Goal: Ask a question

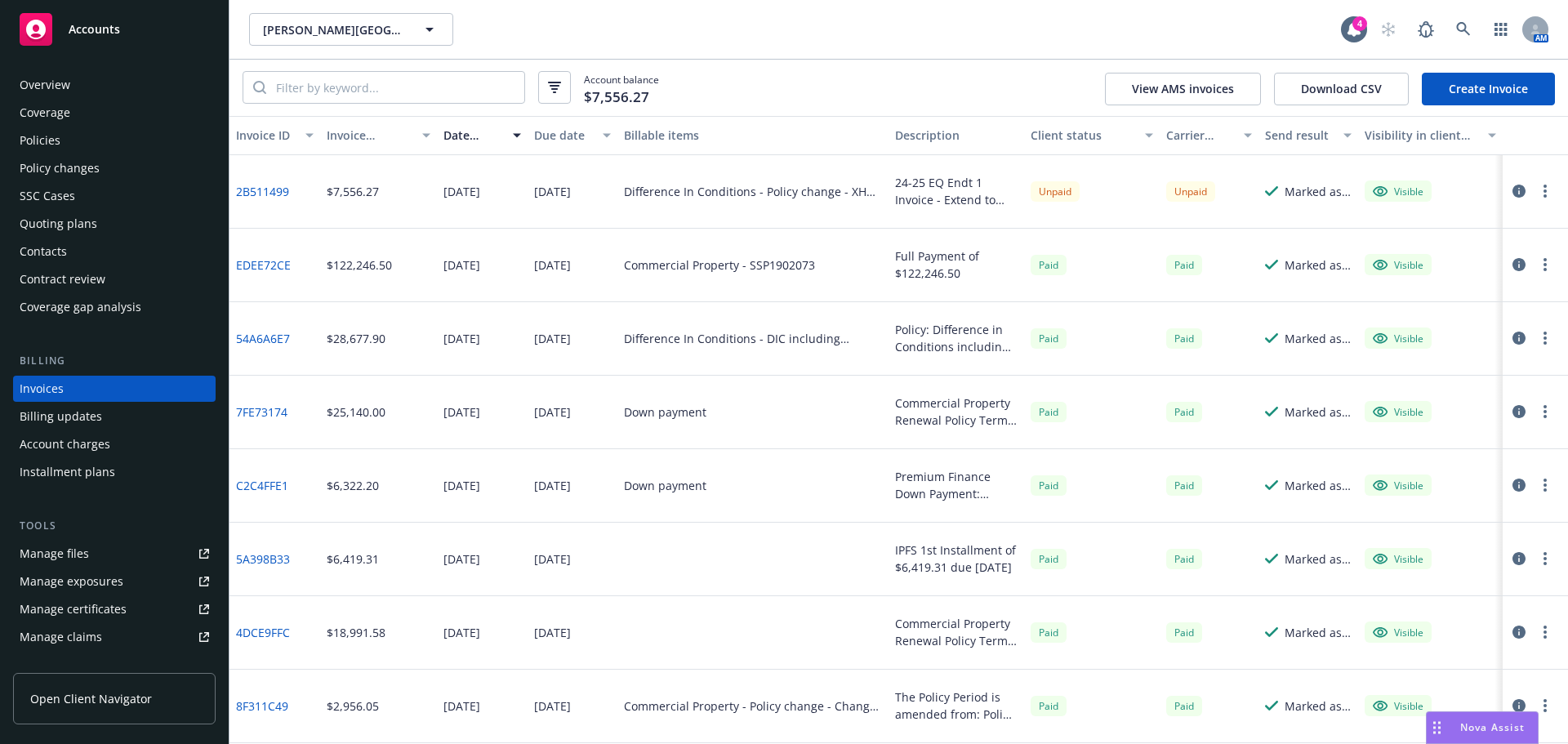
click at [1458, 726] on div "Nova Assist" at bounding box center [1492, 727] width 90 height 14
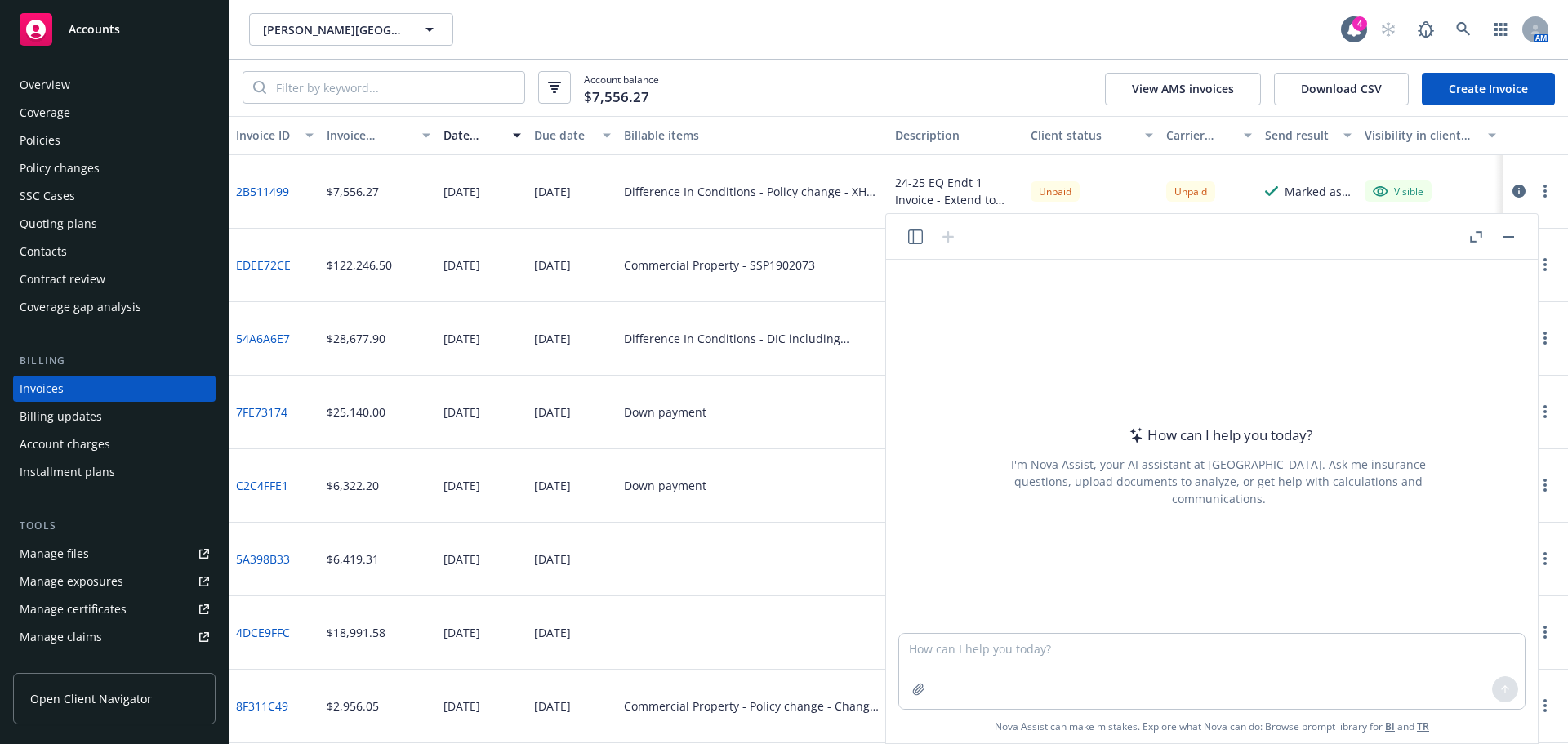
click at [1426, 712] on button "Nova Assist" at bounding box center [1482, 728] width 112 height 33
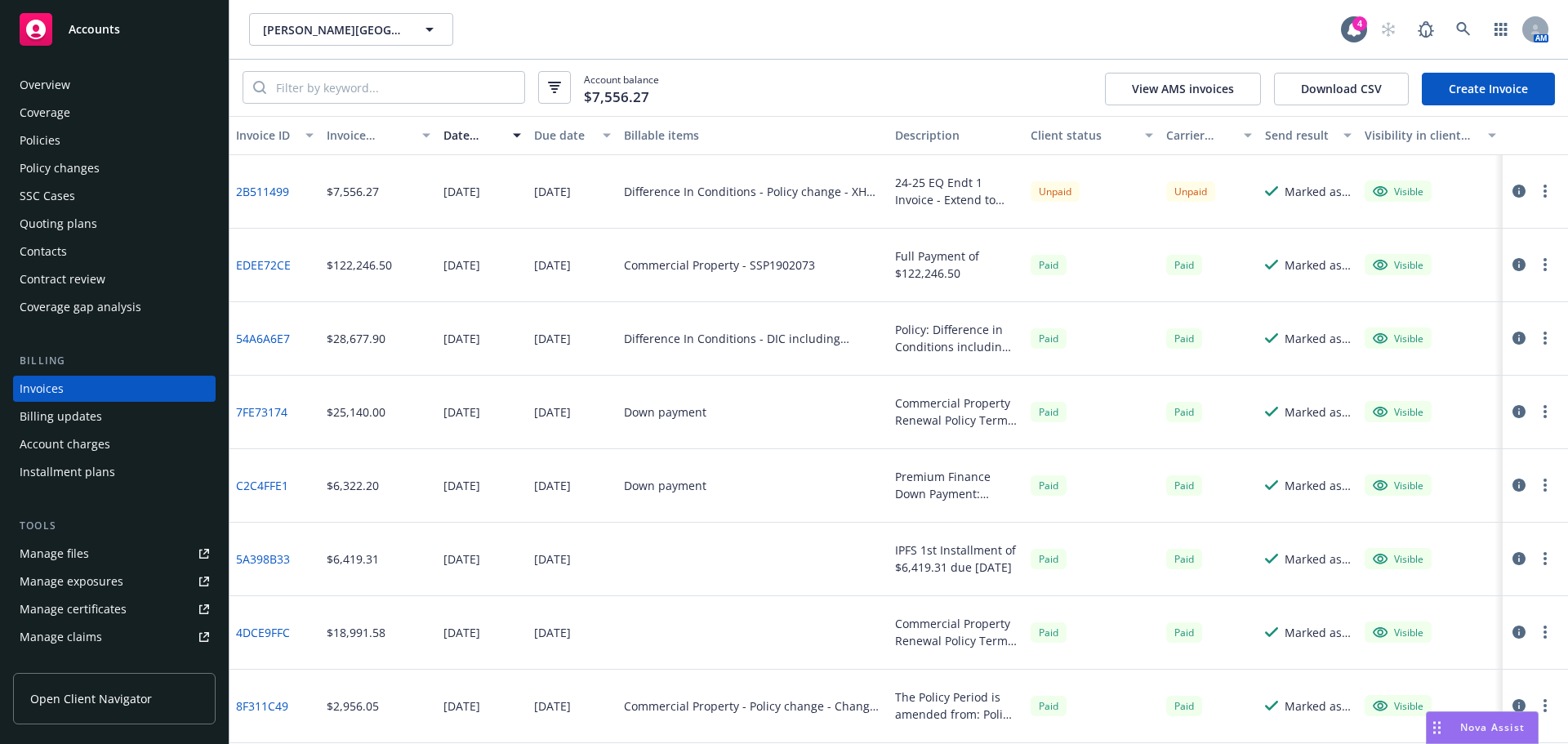
click at [1426, 712] on button "Nova Assist" at bounding box center [1482, 728] width 112 height 33
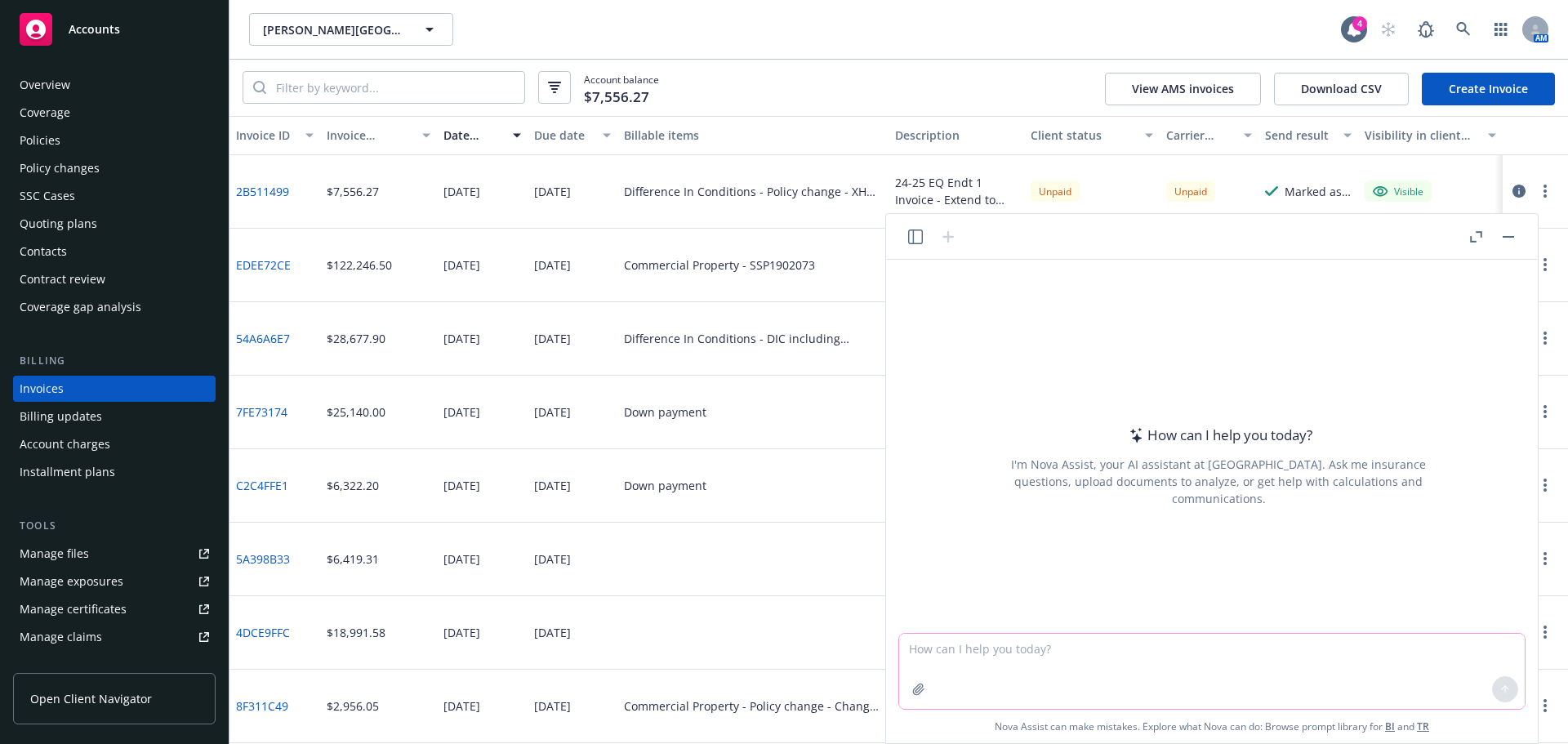
click at [1205, 663] on textarea at bounding box center [1212, 671] width 626 height 75
type textarea "c"
type textarea "please pull a prospect list of middle market family owned real estate investmen…"
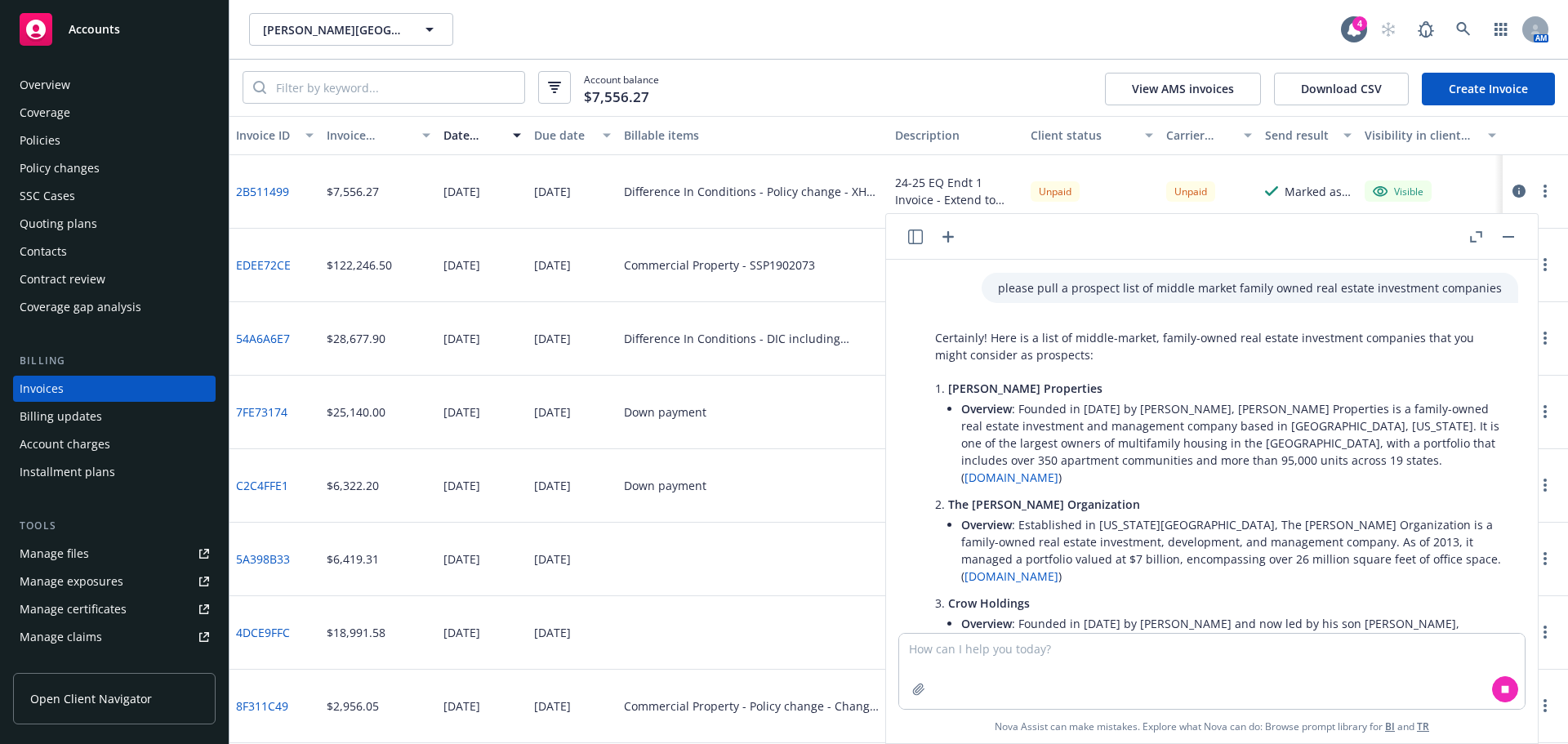
click at [1423, 279] on div "please pull a prospect list of middle market family owned real estate investmen…" at bounding box center [1250, 288] width 537 height 30
click at [1423, 285] on p "please pull a prospect list of middle market family owned real estate investmen…" at bounding box center [1250, 287] width 504 height 17
drag, startPoint x: 1492, startPoint y: 283, endPoint x: 944, endPoint y: 287, distance: 548.0
click at [944, 287] on div "please pull a prospect list of middle market family owned real estate investmen…" at bounding box center [1219, 288] width 626 height 30
copy p "please pull a prospect list of middle market family owned real estate investmen…"
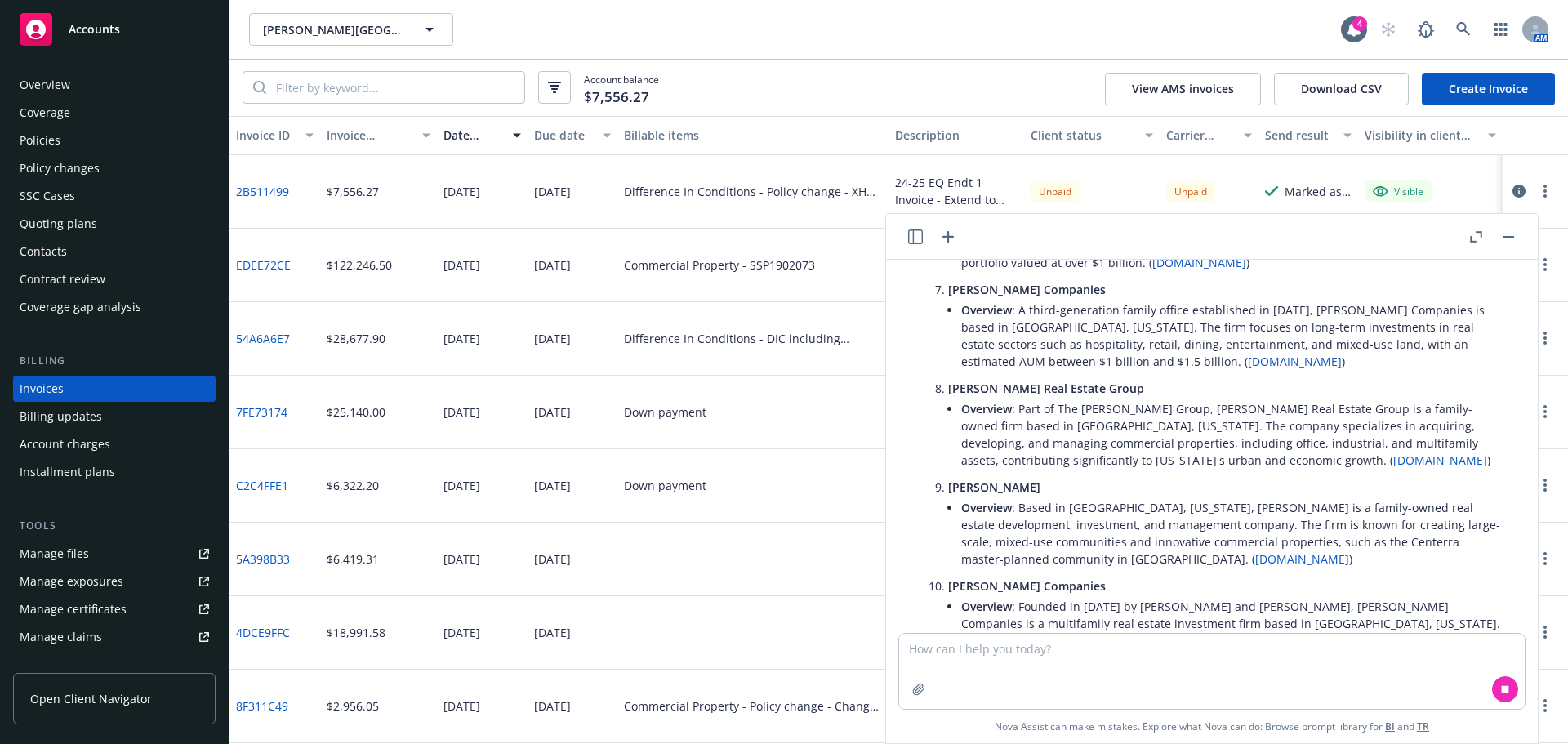
scroll to position [808, 0]
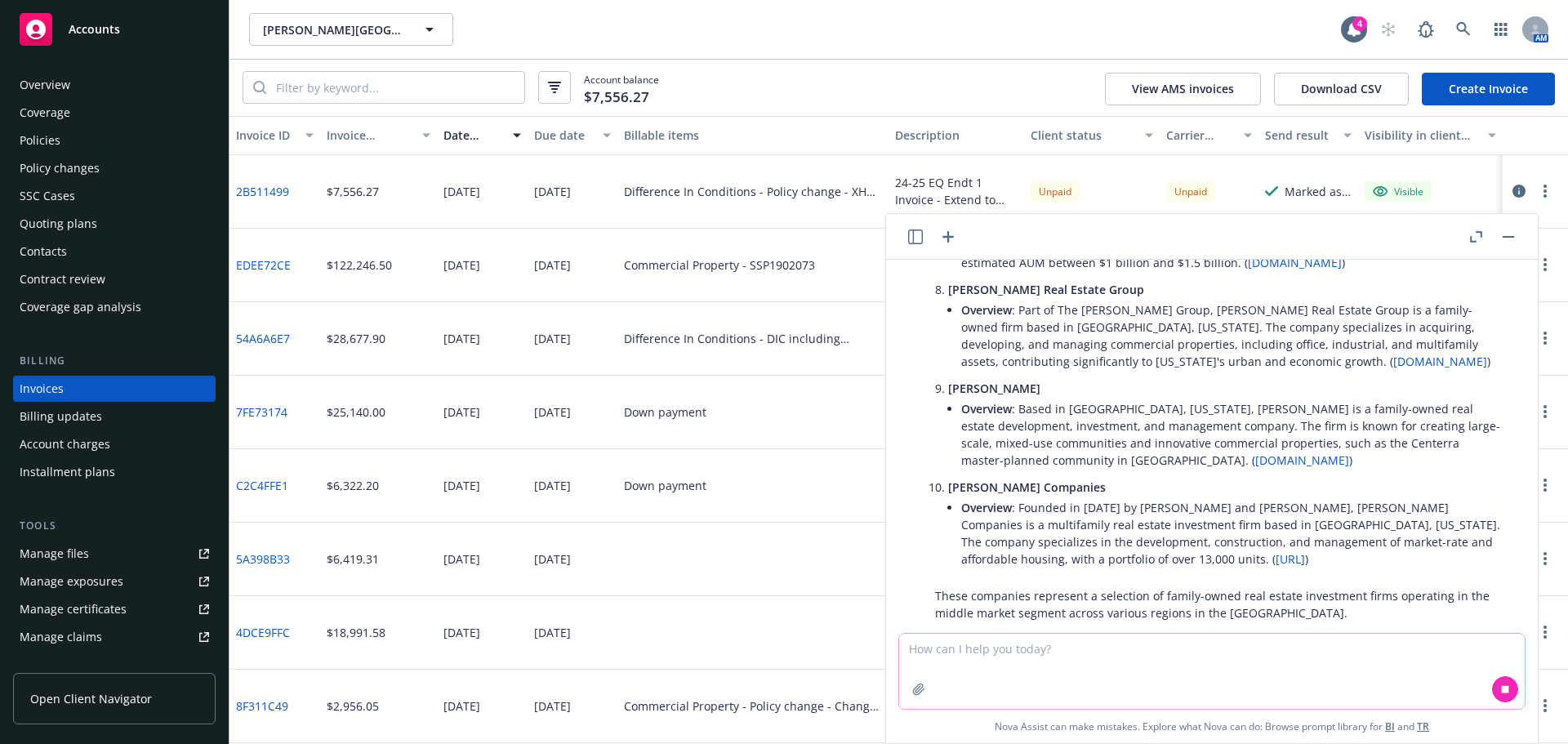
click at [1047, 664] on textarea at bounding box center [1212, 671] width 626 height 75
click at [1063, 669] on textarea at bounding box center [1212, 671] width 626 height 75
click at [1068, 660] on textarea at bounding box center [1212, 671] width 626 height 75
paste textarea "please pull a prospect list of middle market family owned real estate investmen…"
type textarea "please pull a prospect list of middle market family owned real estate investmen…"
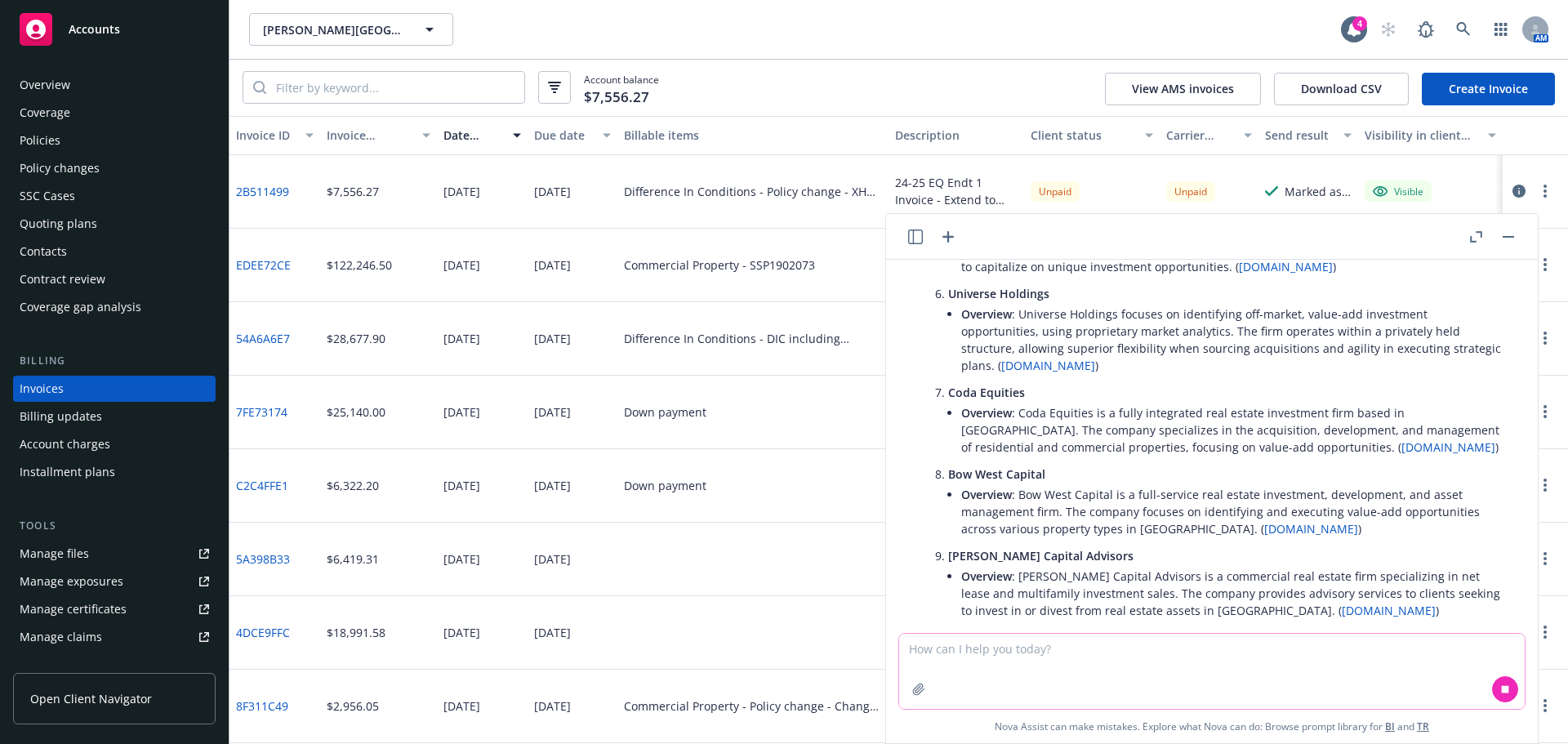
scroll to position [1923, 0]
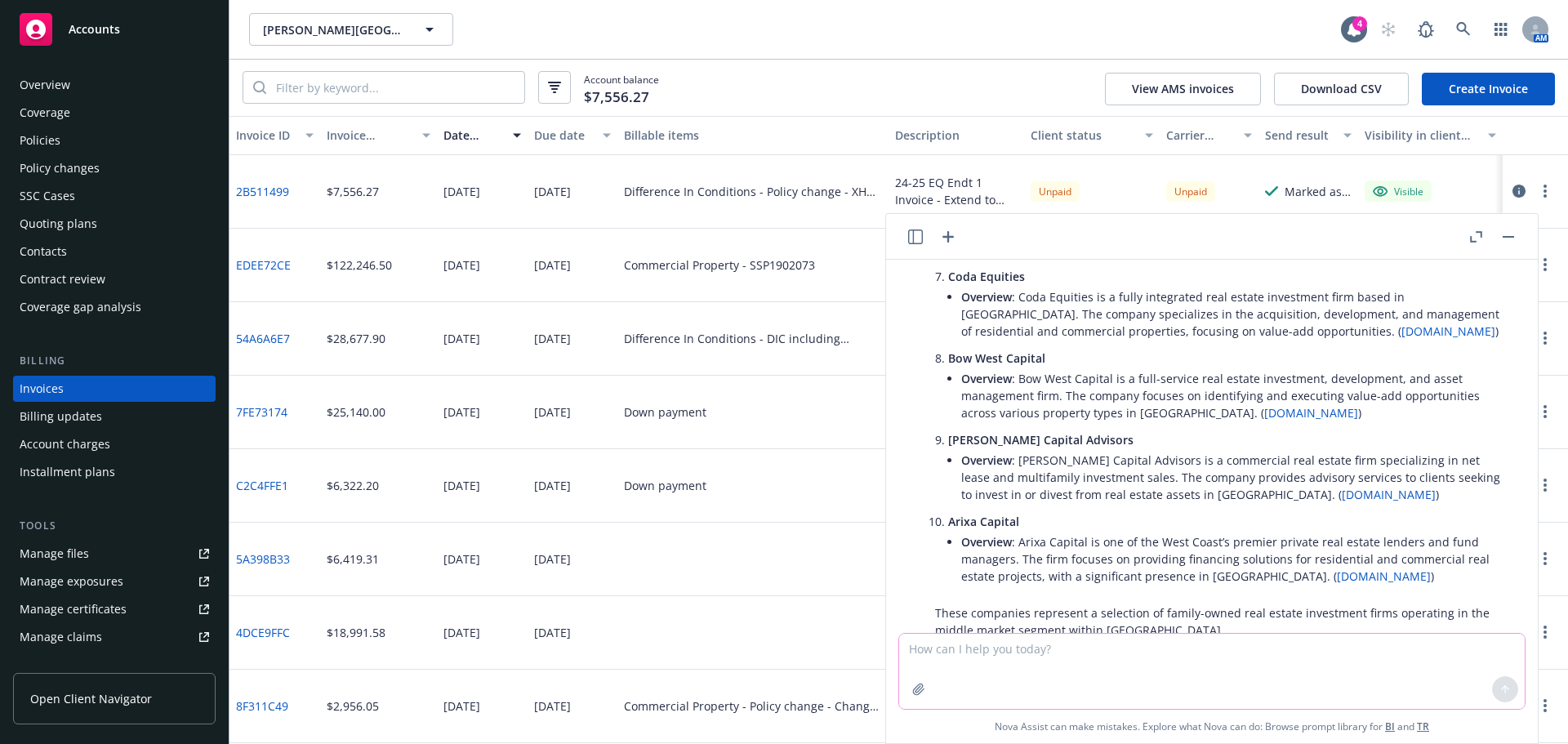
click at [1092, 675] on textarea at bounding box center [1212, 671] width 626 height 75
type textarea "more companies"
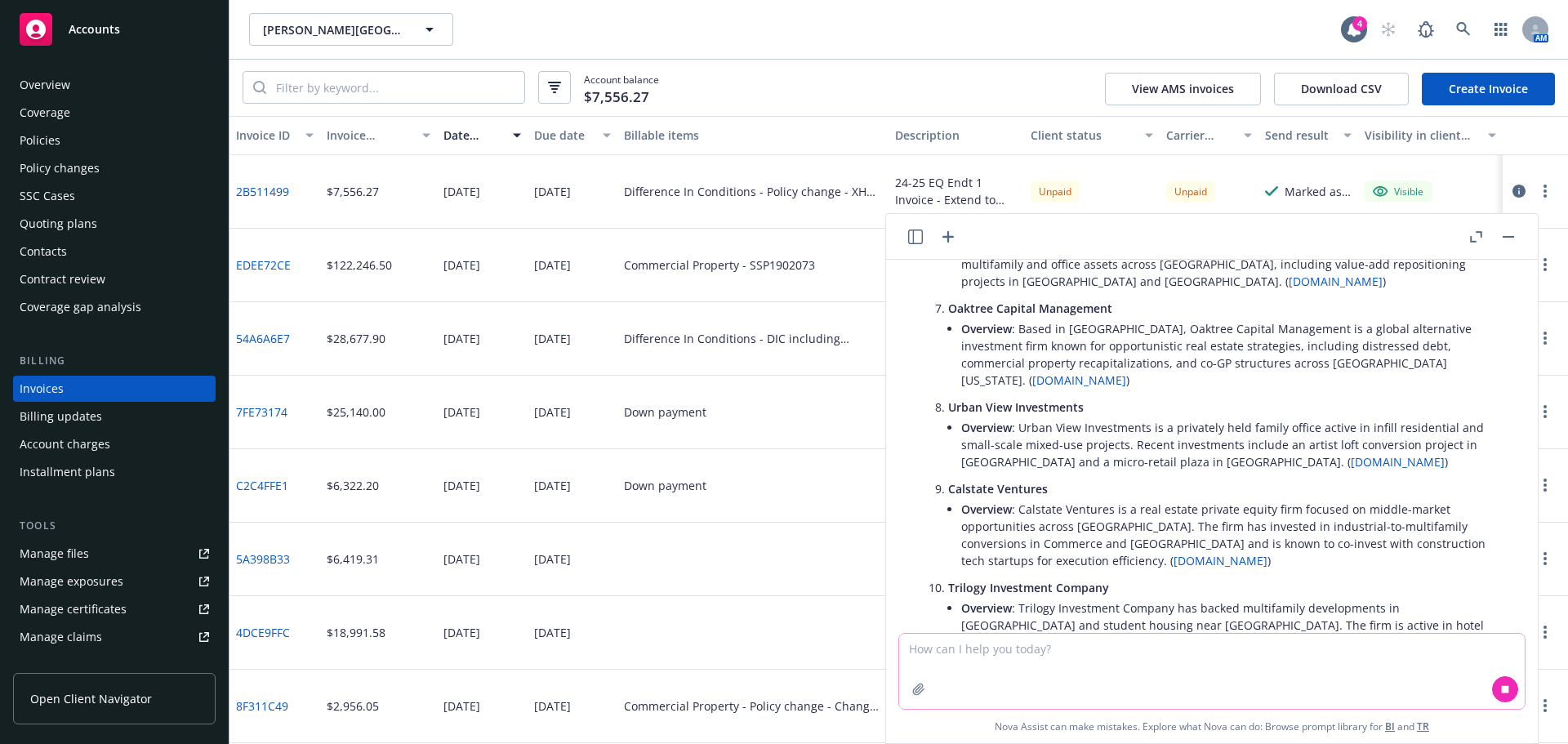
scroll to position [3054, 0]
